Goal: Task Accomplishment & Management: Manage account settings

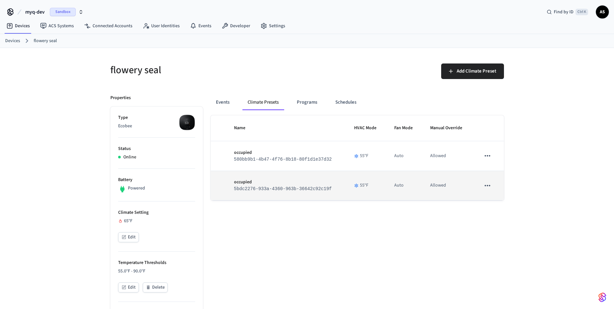
click at [285, 183] on p "occupied" at bounding box center [286, 182] width 105 height 7
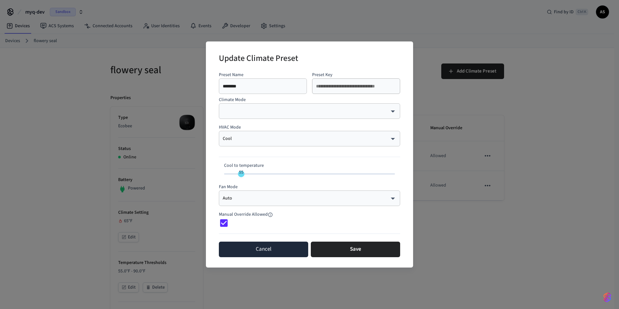
click at [284, 253] on button "Cancel" at bounding box center [263, 249] width 89 height 16
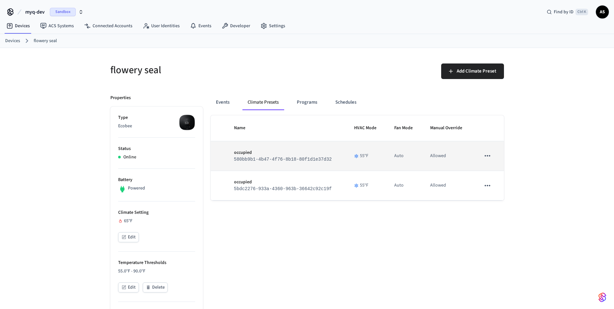
click at [483, 158] on icon "sticky table" at bounding box center [487, 155] width 8 height 8
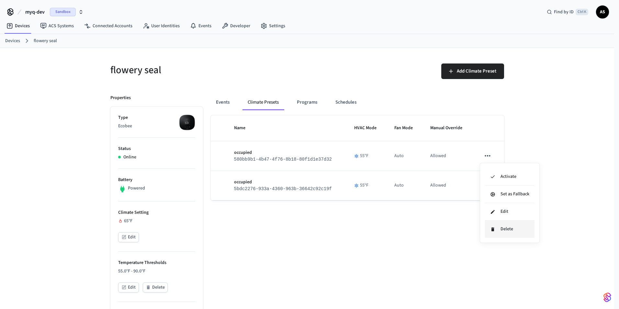
click at [491, 229] on icon at bounding box center [492, 229] width 3 height 4
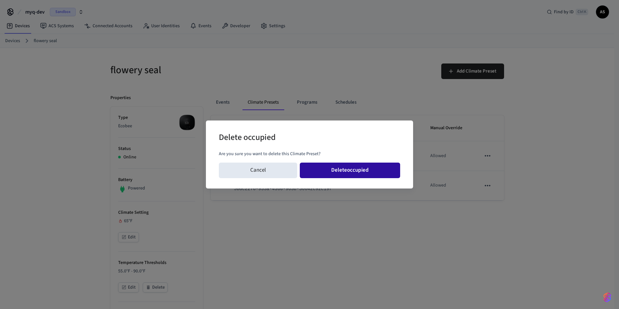
click at [358, 165] on button "Delete occupied" at bounding box center [350, 170] width 100 height 16
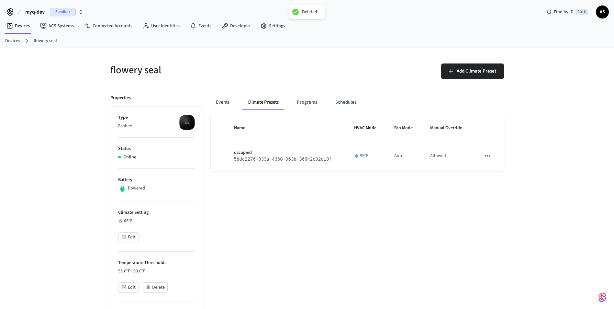
click at [488, 157] on icon "sticky table" at bounding box center [487, 155] width 8 height 8
click at [503, 234] on li "Delete" at bounding box center [510, 228] width 50 height 17
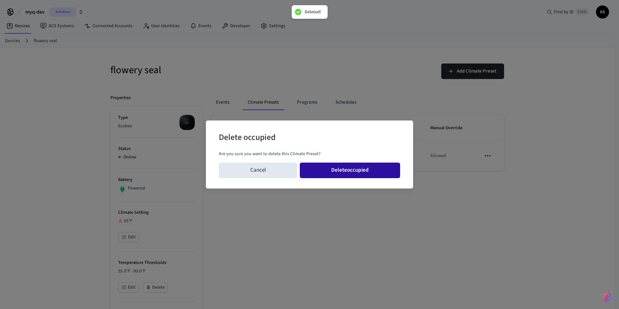
click at [353, 172] on button "Delete occupied" at bounding box center [350, 170] width 100 height 16
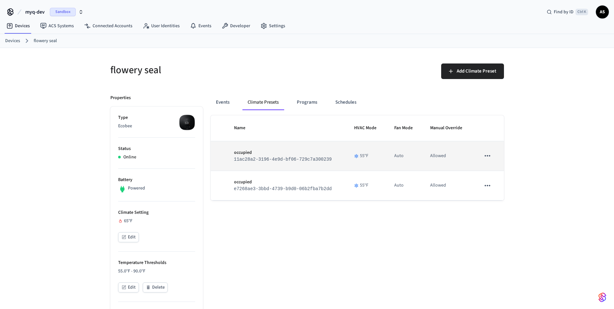
click at [485, 159] on icon "sticky table" at bounding box center [487, 155] width 8 height 8
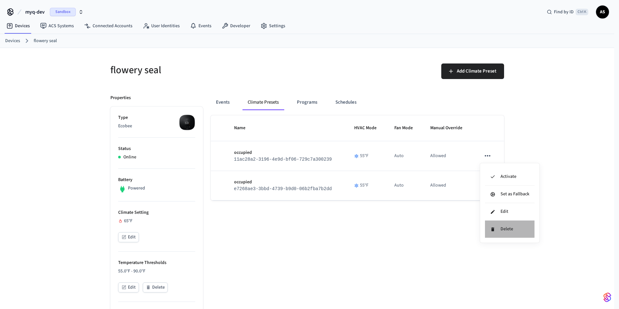
click at [493, 228] on icon at bounding box center [492, 229] width 5 height 5
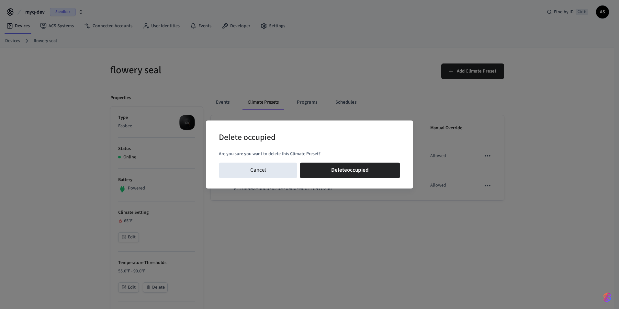
drag, startPoint x: 376, startPoint y: 172, endPoint x: 434, endPoint y: 177, distance: 58.5
click at [376, 172] on button "Delete occupied" at bounding box center [350, 170] width 100 height 16
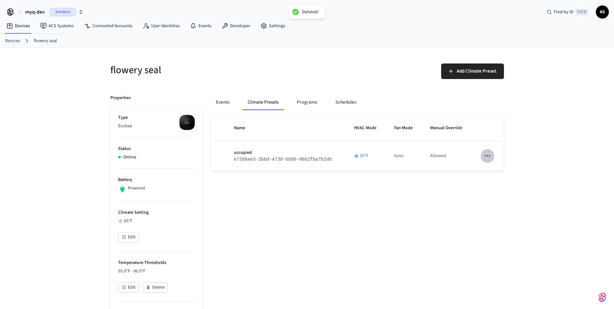
click at [487, 156] on icon "sticky table" at bounding box center [487, 155] width 8 height 8
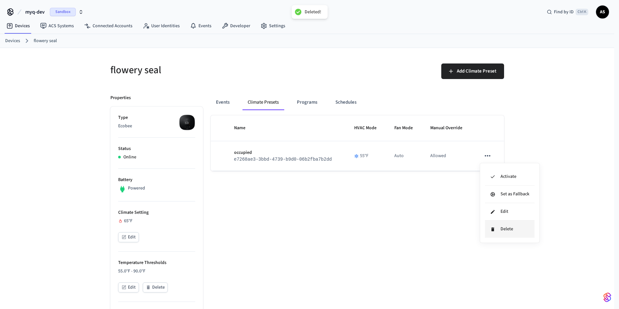
click at [496, 230] on li "Delete" at bounding box center [510, 228] width 50 height 17
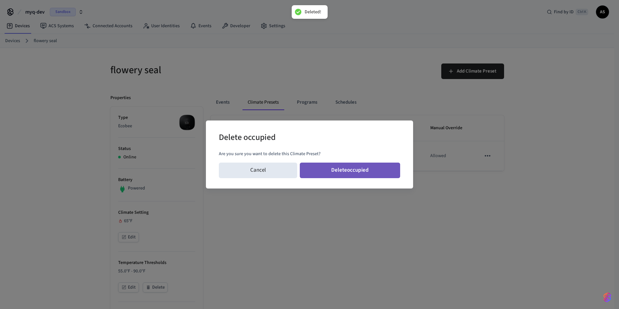
click at [331, 168] on button "Delete occupied" at bounding box center [350, 170] width 100 height 16
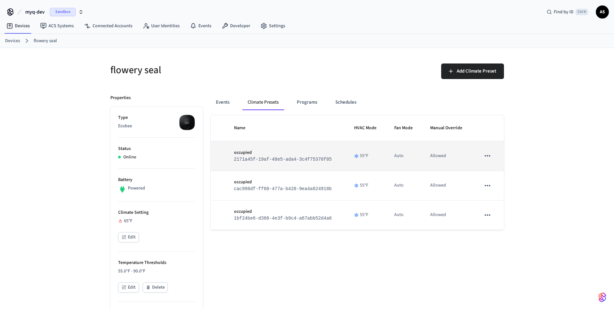
click at [486, 155] on icon "sticky table" at bounding box center [487, 155] width 8 height 8
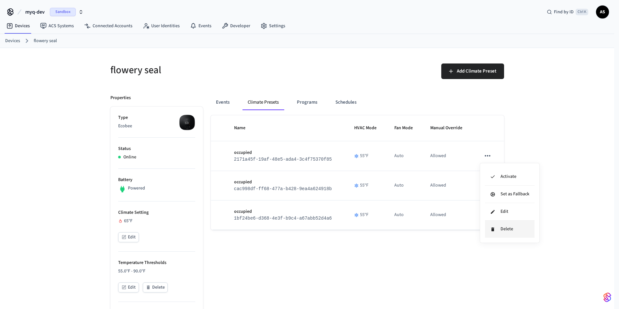
click at [492, 227] on icon at bounding box center [492, 229] width 3 height 4
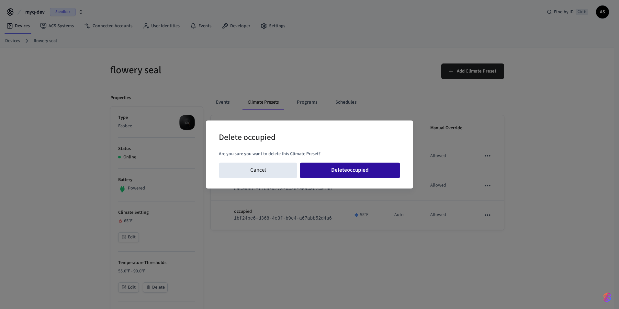
click at [374, 171] on button "Delete occupied" at bounding box center [350, 170] width 100 height 16
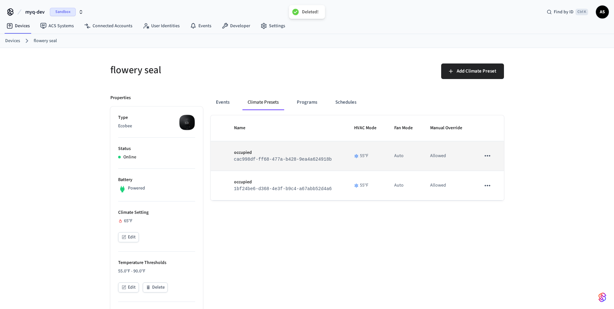
click at [488, 156] on icon "sticky table" at bounding box center [487, 155] width 6 height 1
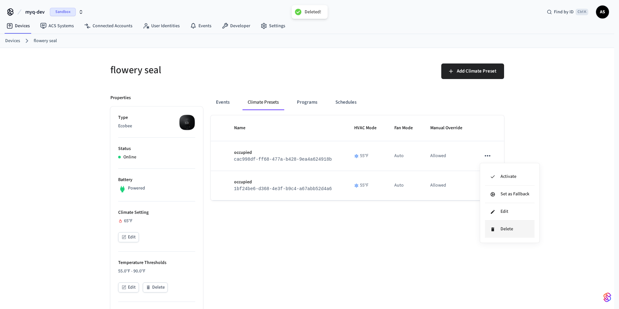
click at [495, 227] on li "Delete" at bounding box center [510, 228] width 50 height 17
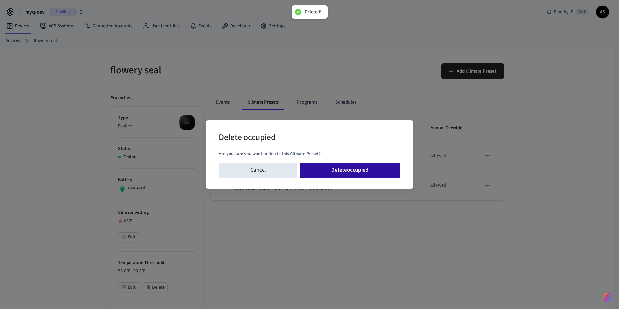
click at [369, 171] on button "Delete occupied" at bounding box center [350, 170] width 100 height 16
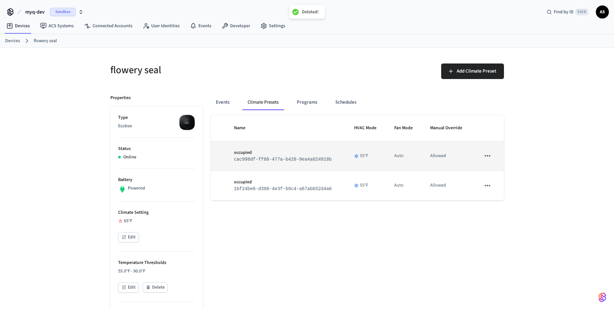
click at [489, 181] on icon "sticky table" at bounding box center [487, 185] width 8 height 8
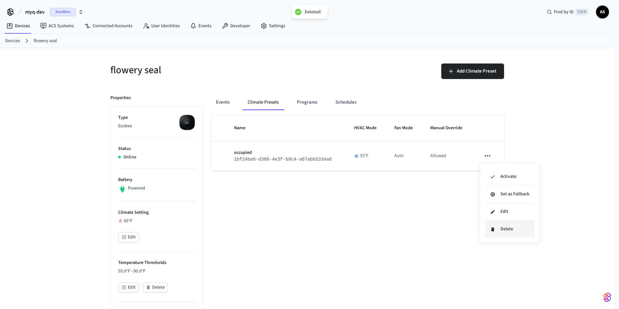
click at [499, 230] on li "Delete" at bounding box center [510, 228] width 50 height 17
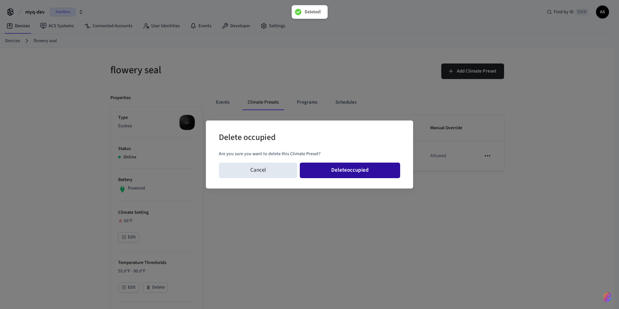
click at [333, 166] on button "Delete occupied" at bounding box center [350, 170] width 100 height 16
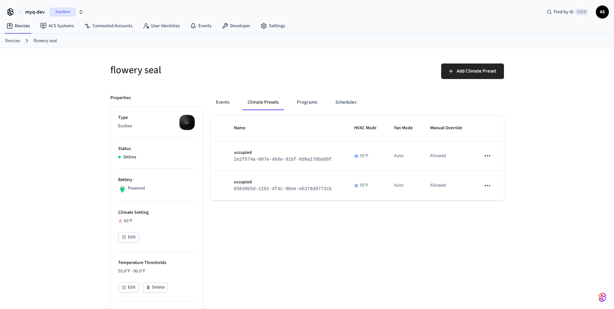
drag, startPoint x: 484, startPoint y: 153, endPoint x: 487, endPoint y: 173, distance: 20.4
click at [484, 153] on icon "sticky table" at bounding box center [487, 155] width 8 height 8
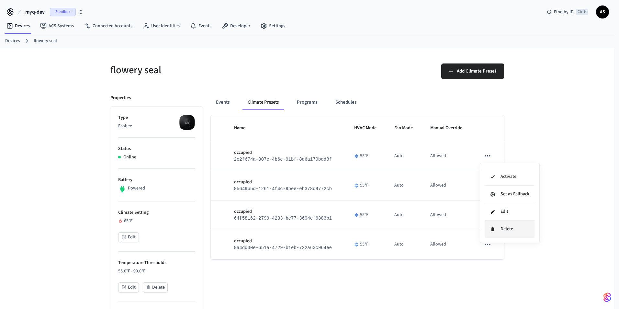
click at [497, 228] on li "Delete" at bounding box center [510, 228] width 50 height 17
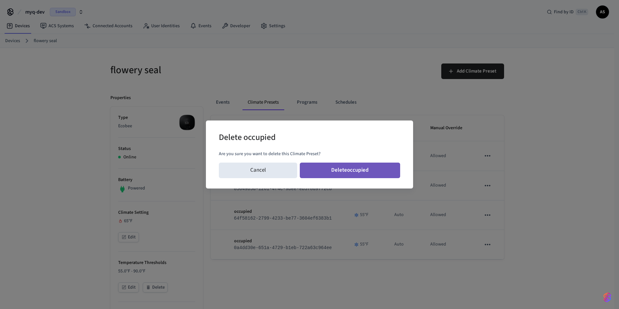
click at [373, 175] on button "Delete occupied" at bounding box center [350, 170] width 100 height 16
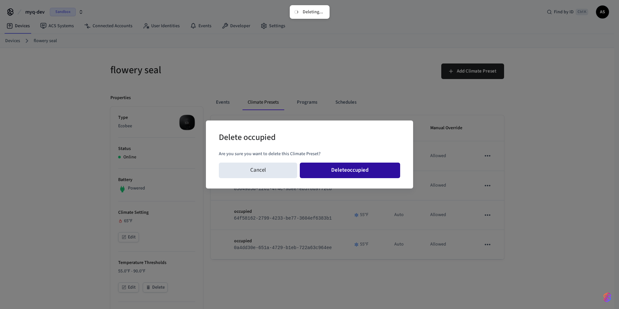
click at [335, 163] on button "Delete occupied" at bounding box center [350, 170] width 100 height 16
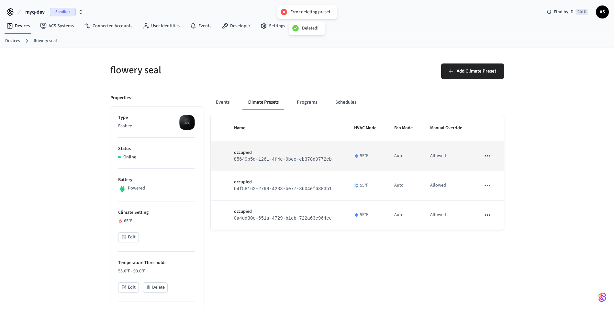
click at [493, 155] on button "sticky table" at bounding box center [488, 156] width 14 height 14
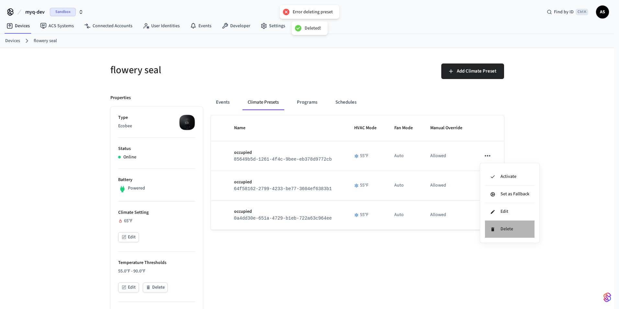
click at [518, 234] on li "Delete" at bounding box center [510, 228] width 50 height 17
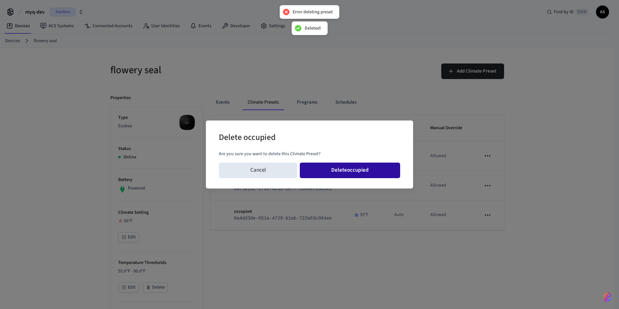
click at [333, 175] on button "Delete occupied" at bounding box center [350, 170] width 100 height 16
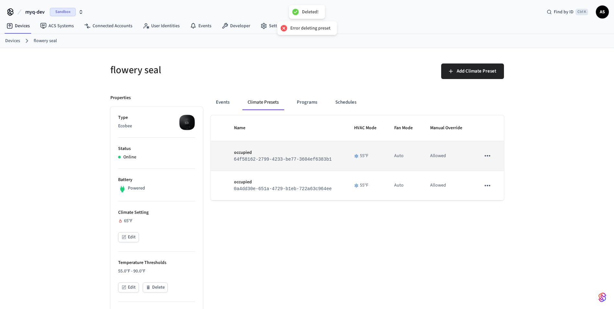
click at [488, 156] on icon "sticky table" at bounding box center [487, 155] width 8 height 8
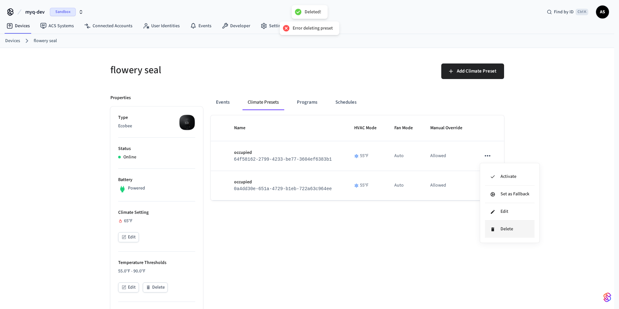
click at [491, 225] on li "Delete" at bounding box center [510, 228] width 50 height 17
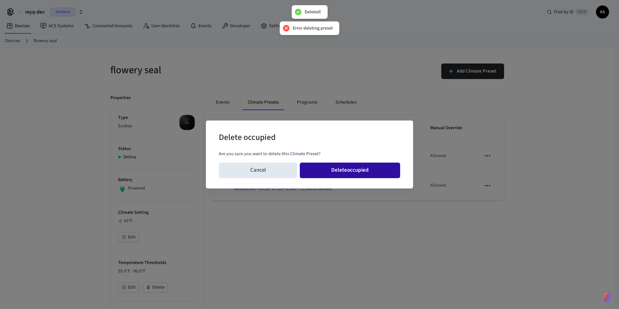
click at [371, 175] on button "Delete occupied" at bounding box center [350, 170] width 100 height 16
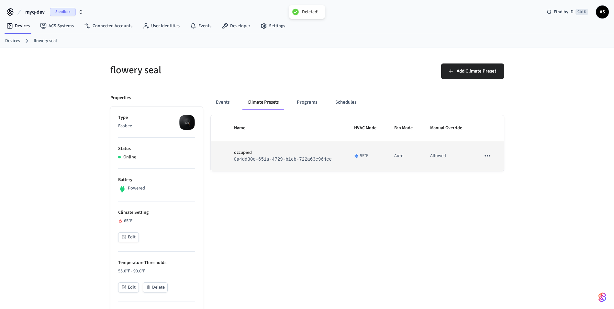
click at [488, 160] on button "sticky table" at bounding box center [488, 156] width 14 height 14
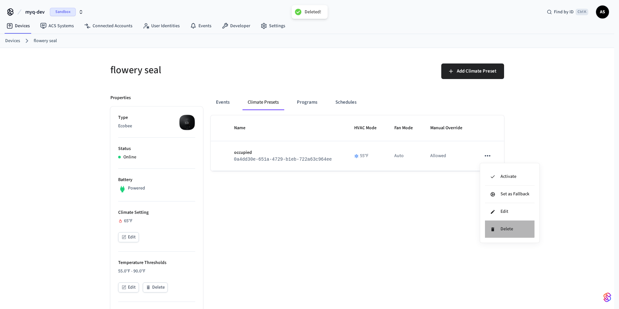
click at [490, 227] on icon at bounding box center [492, 229] width 5 height 5
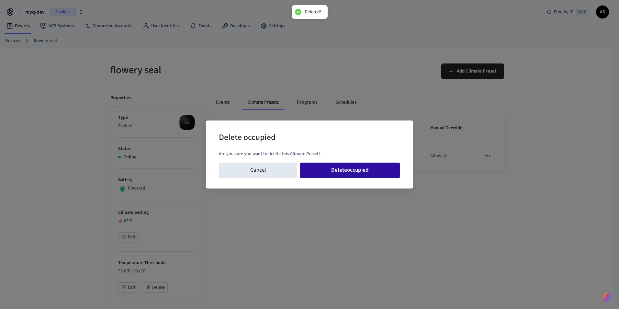
click at [380, 170] on button "Delete occupied" at bounding box center [350, 170] width 100 height 16
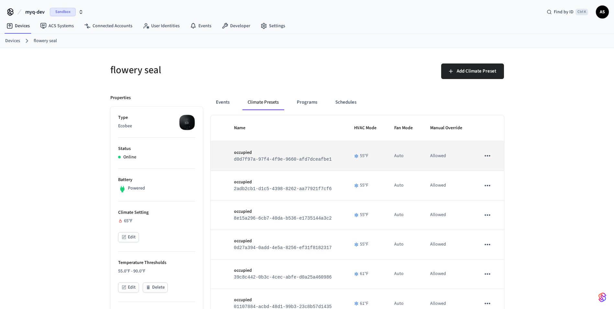
click at [487, 156] on icon "sticky table" at bounding box center [487, 155] width 6 height 1
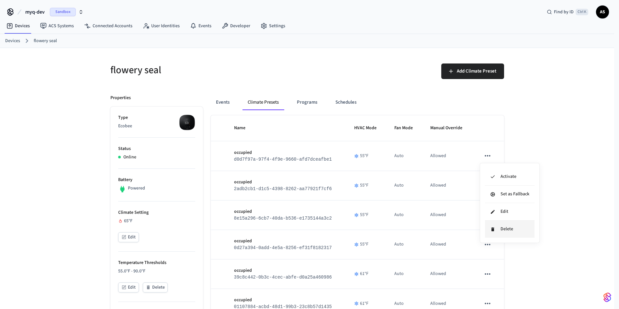
click at [493, 232] on li "Delete" at bounding box center [510, 228] width 50 height 17
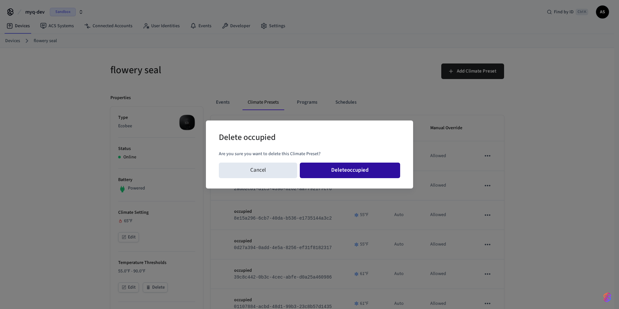
click at [360, 171] on button "Delete occupied" at bounding box center [350, 170] width 100 height 16
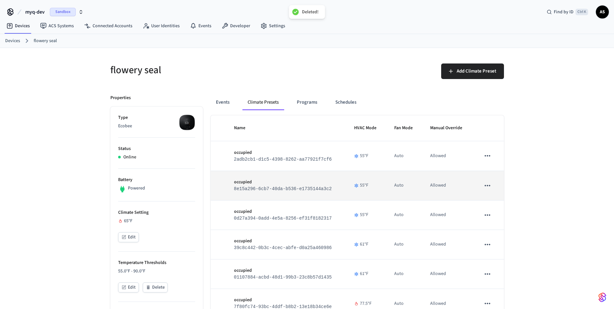
click at [487, 186] on icon "sticky table" at bounding box center [487, 185] width 8 height 8
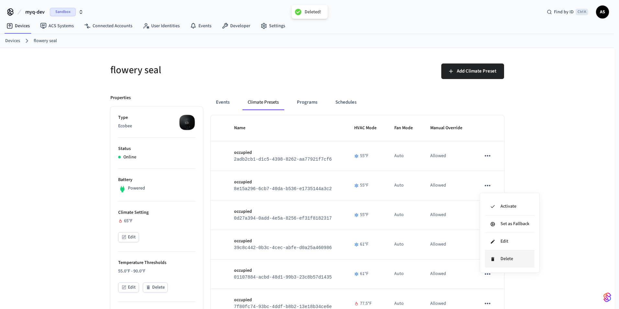
click at [492, 252] on li "Delete" at bounding box center [510, 258] width 50 height 17
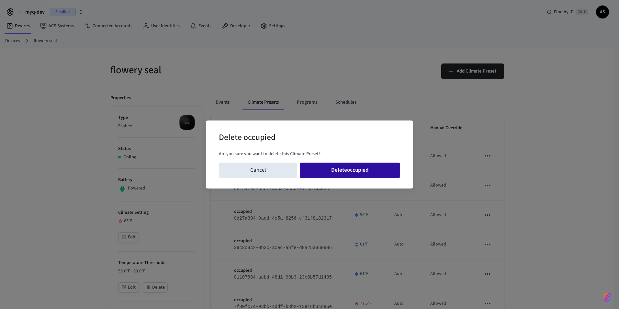
click at [363, 173] on button "Delete occupied" at bounding box center [350, 170] width 100 height 16
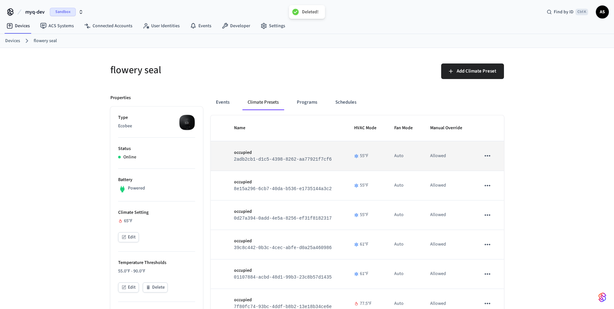
click at [491, 156] on icon "sticky table" at bounding box center [487, 155] width 8 height 8
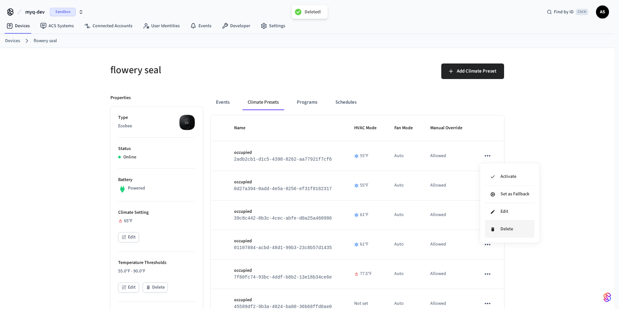
click at [498, 227] on li "Delete" at bounding box center [510, 228] width 50 height 17
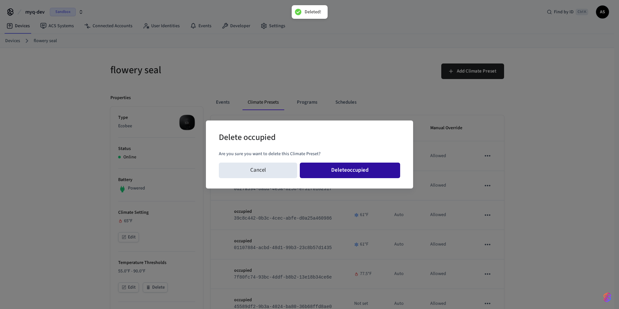
click at [361, 170] on button "Delete occupied" at bounding box center [350, 170] width 100 height 16
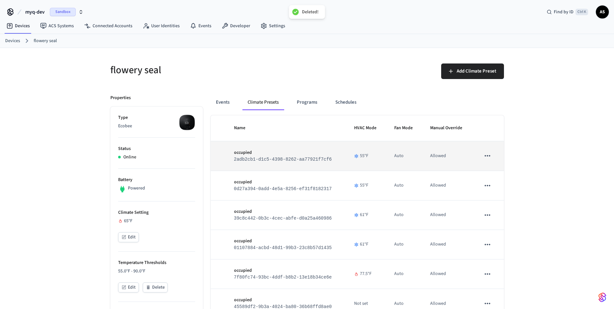
click at [487, 155] on icon "sticky table" at bounding box center [487, 155] width 8 height 8
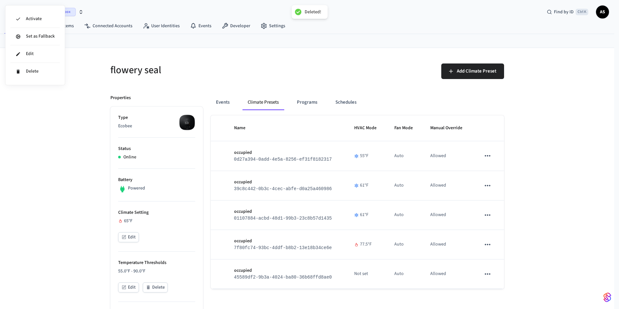
click at [486, 162] on div at bounding box center [309, 154] width 619 height 309
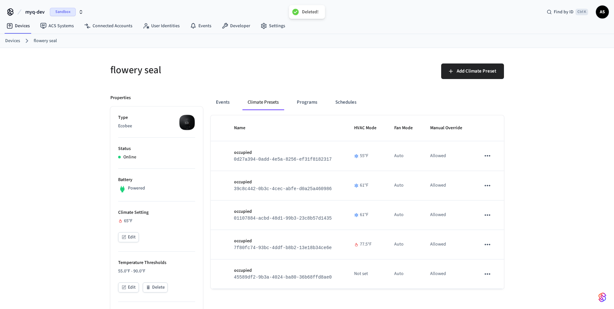
click at [487, 156] on body "Deleted! myq-dev Sandbox Find by ID Ctrl K AS Devices ACS Systems Connected Acc…" at bounding box center [307, 300] width 614 height 600
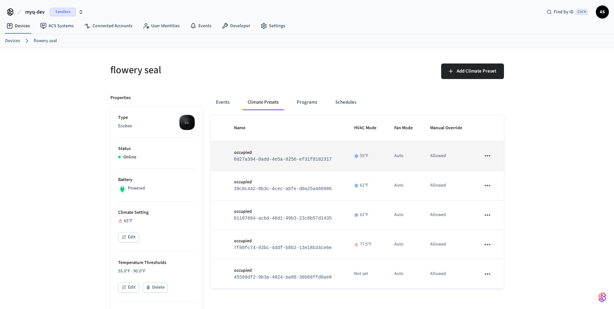
click at [487, 154] on icon "sticky table" at bounding box center [487, 155] width 8 height 8
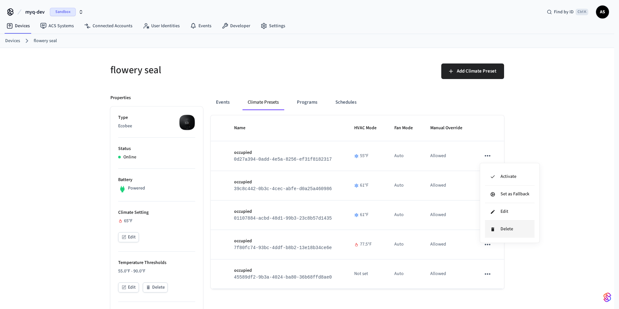
click at [501, 229] on li "Delete" at bounding box center [510, 228] width 50 height 17
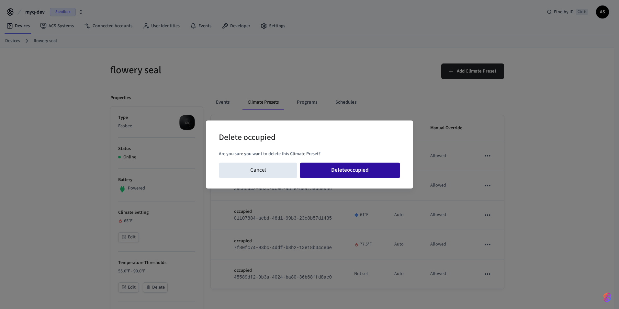
click at [325, 165] on button "Delete occupied" at bounding box center [350, 170] width 100 height 16
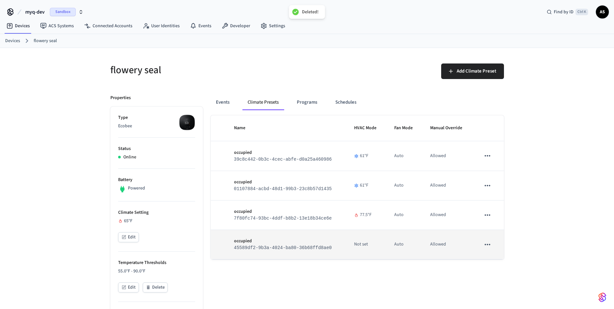
click at [492, 251] on td "sticky table" at bounding box center [488, 244] width 31 height 29
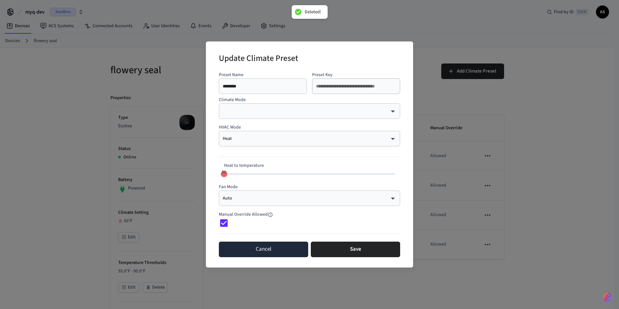
click at [230, 245] on button "Cancel" at bounding box center [263, 249] width 89 height 16
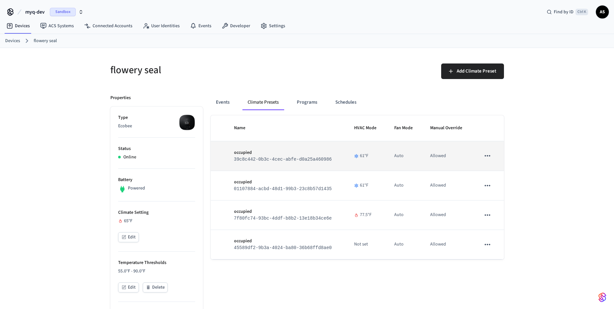
click at [488, 160] on icon "sticky table" at bounding box center [487, 155] width 8 height 8
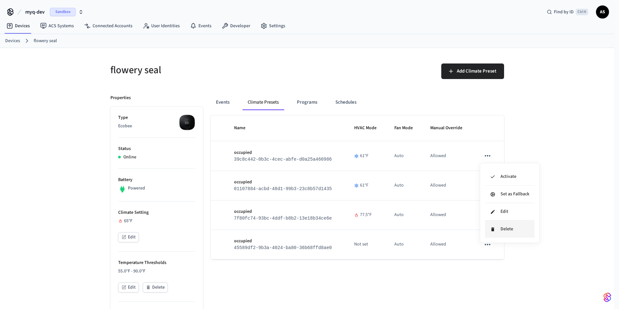
click at [495, 231] on li "Delete" at bounding box center [510, 228] width 50 height 17
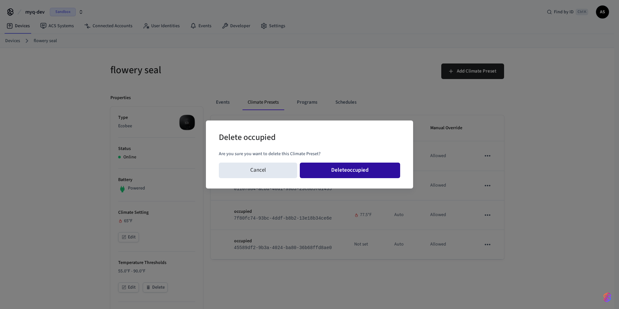
click at [326, 167] on button "Delete occupied" at bounding box center [350, 170] width 100 height 16
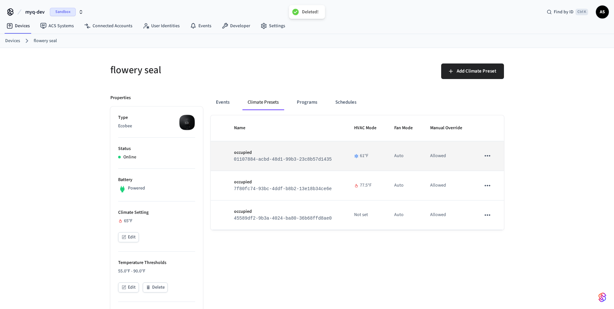
click at [485, 159] on icon "sticky table" at bounding box center [487, 155] width 8 height 8
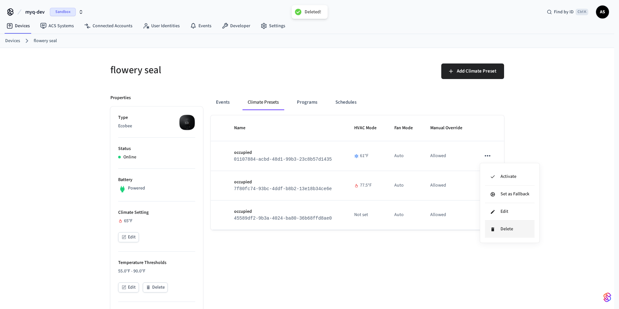
click at [496, 231] on li "Delete" at bounding box center [510, 228] width 50 height 17
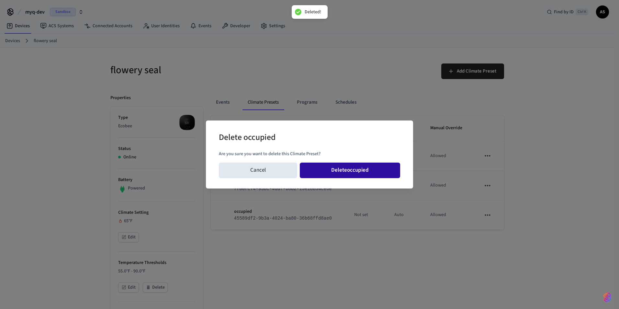
click at [308, 168] on button "Delete occupied" at bounding box center [350, 170] width 100 height 16
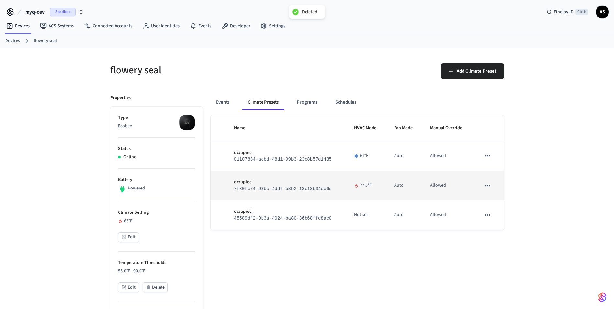
click at [487, 184] on icon "sticky table" at bounding box center [487, 184] width 6 height 1
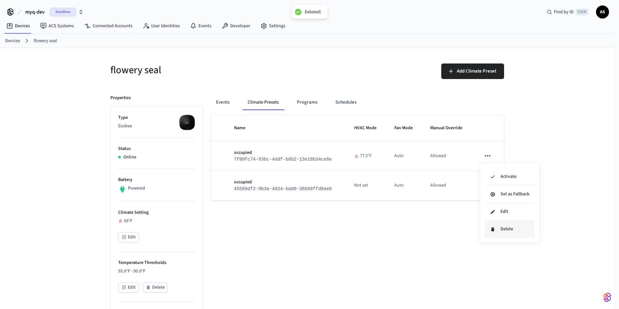
click at [497, 225] on li "Delete" at bounding box center [510, 228] width 50 height 17
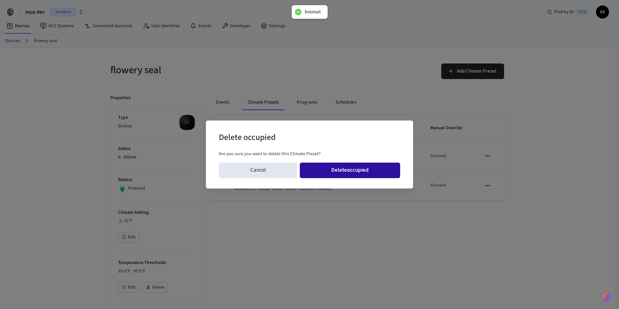
click at [382, 175] on button "Delete occupied" at bounding box center [350, 170] width 100 height 16
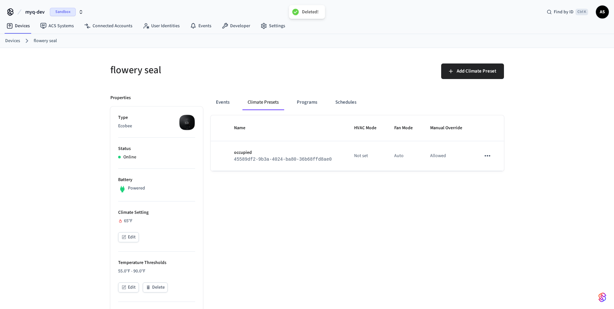
click at [485, 158] on icon "sticky table" at bounding box center [487, 155] width 8 height 8
click at [493, 228] on icon at bounding box center [492, 229] width 5 height 5
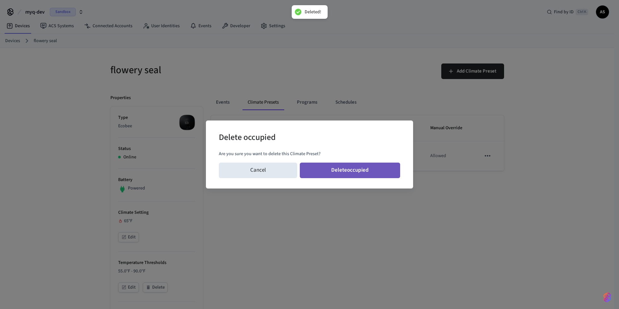
click at [360, 172] on button "Delete occupied" at bounding box center [350, 170] width 100 height 16
